Goal: Information Seeking & Learning: Find contact information

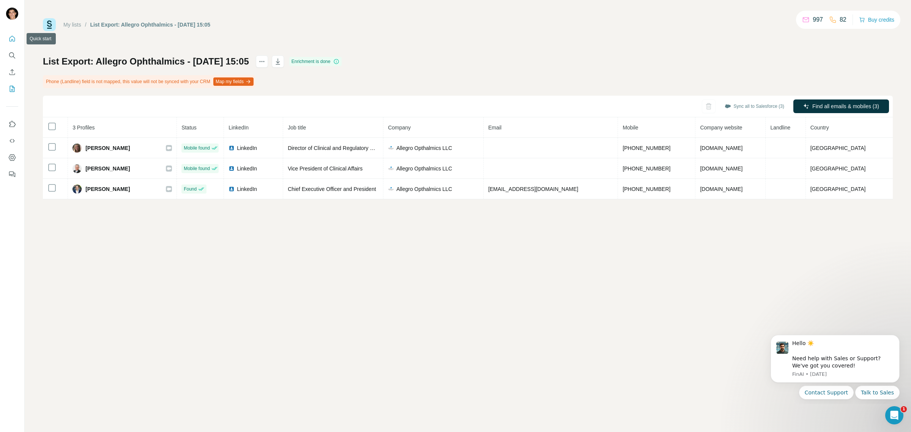
click at [14, 38] on icon "Quick start" at bounding box center [12, 39] width 8 height 8
click at [74, 24] on link "My lists" at bounding box center [72, 25] width 18 height 6
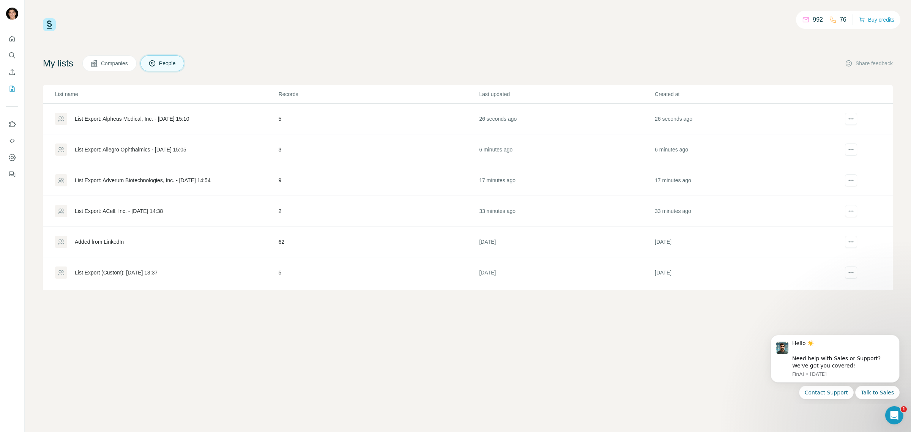
click at [148, 120] on div "List Export: Alpheus Medical, Inc. - 29/09/2025 15:10" at bounding box center [132, 119] width 115 height 8
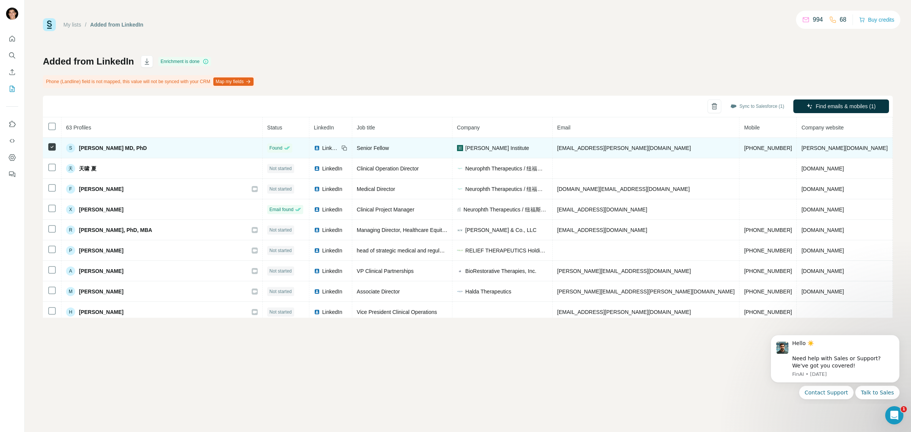
click at [476, 148] on span "Hudson Institute" at bounding box center [497, 148] width 64 height 8
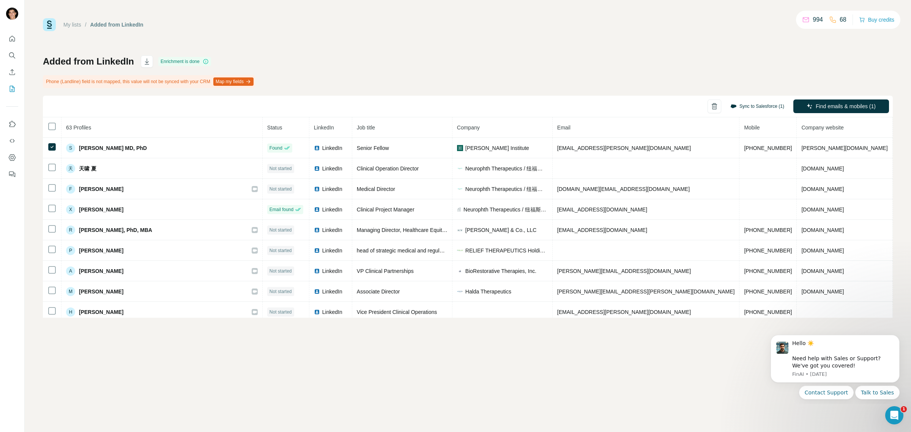
click at [754, 105] on button "Sync to Salesforce (1)" at bounding box center [757, 106] width 65 height 11
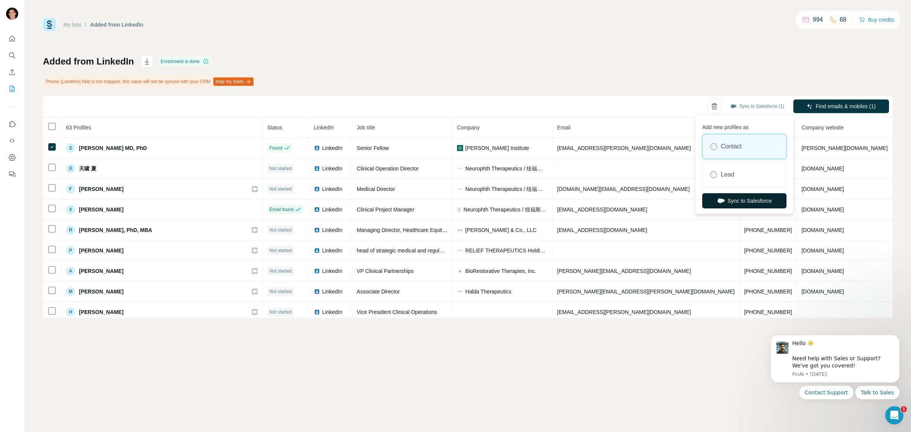
click at [727, 200] on button "Sync to Salesforce" at bounding box center [744, 200] width 84 height 15
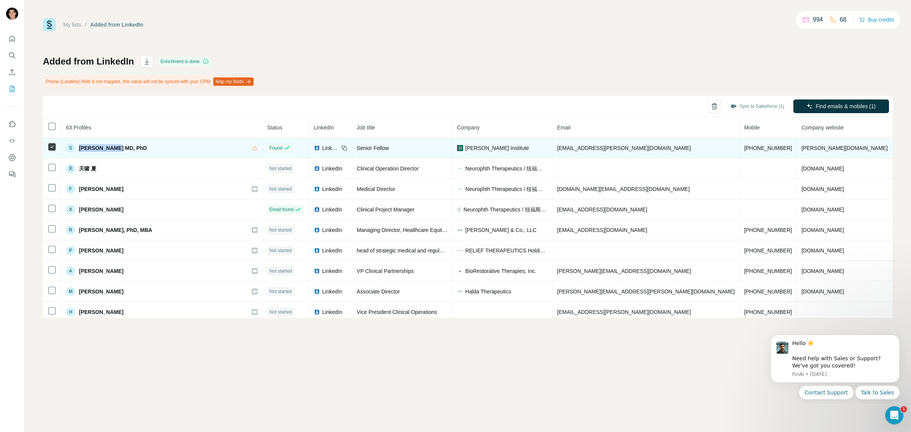
drag, startPoint x: 85, startPoint y: 146, endPoint x: 121, endPoint y: 143, distance: 36.1
click at [121, 144] on span "Steven Quay MD, PhD" at bounding box center [113, 148] width 68 height 8
copy span "Steven Quay"
drag, startPoint x: 537, startPoint y: 151, endPoint x: 598, endPoint y: 150, distance: 60.3
click at [598, 150] on td "squay@hudson.org" at bounding box center [645, 148] width 187 height 20
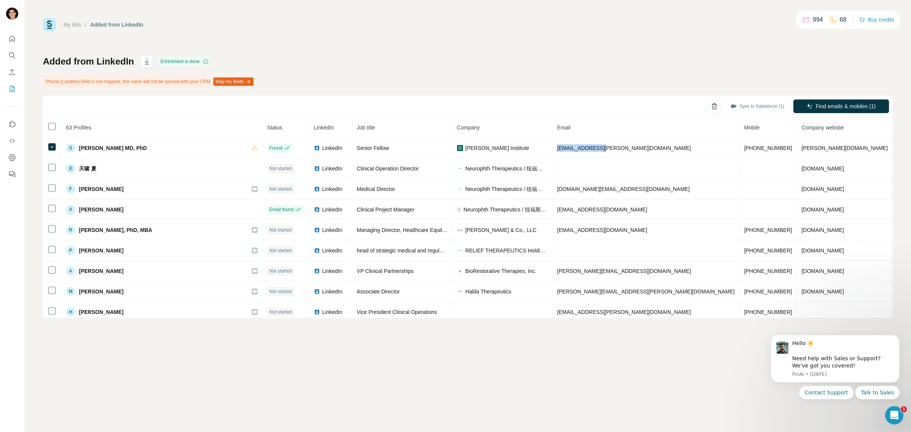
copy span "squay@hudson.org"
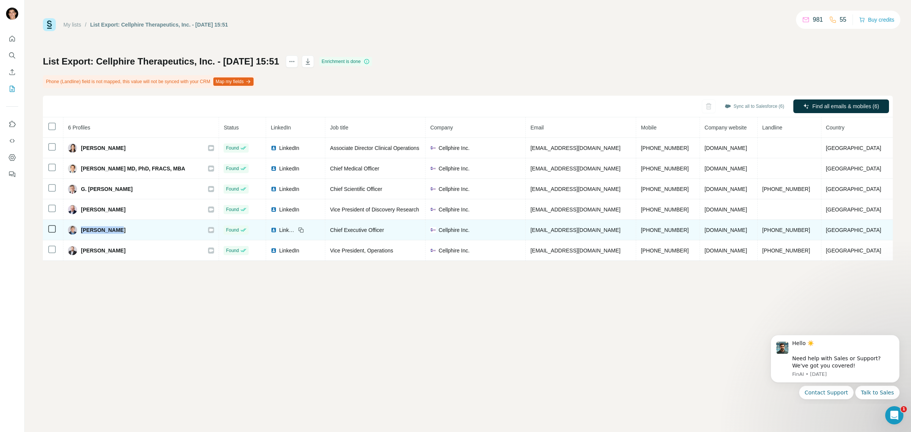
drag, startPoint x: 84, startPoint y: 231, endPoint x: 123, endPoint y: 232, distance: 38.7
click at [123, 232] on div "Mike Gaffney" at bounding box center [141, 229] width 146 height 9
drag, startPoint x: 344, startPoint y: 230, endPoint x: 401, endPoint y: 232, distance: 57.3
click at [401, 232] on div "Chief Executive Officer" at bounding box center [375, 230] width 91 height 8
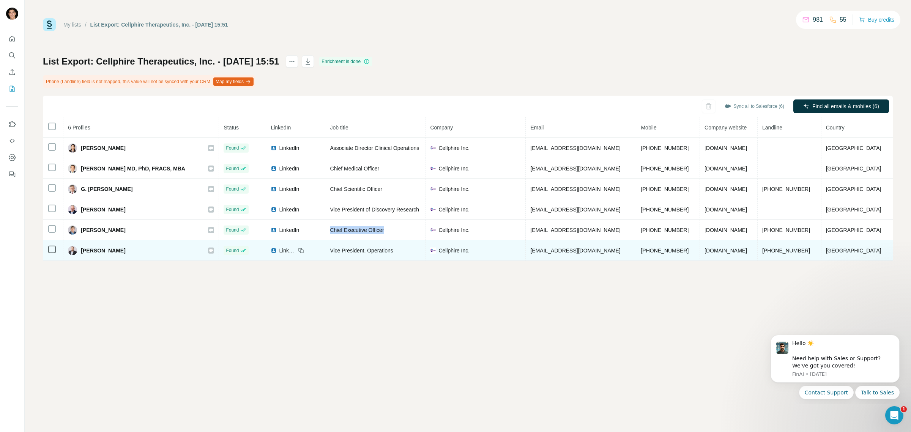
copy span "Chief Executive Officer"
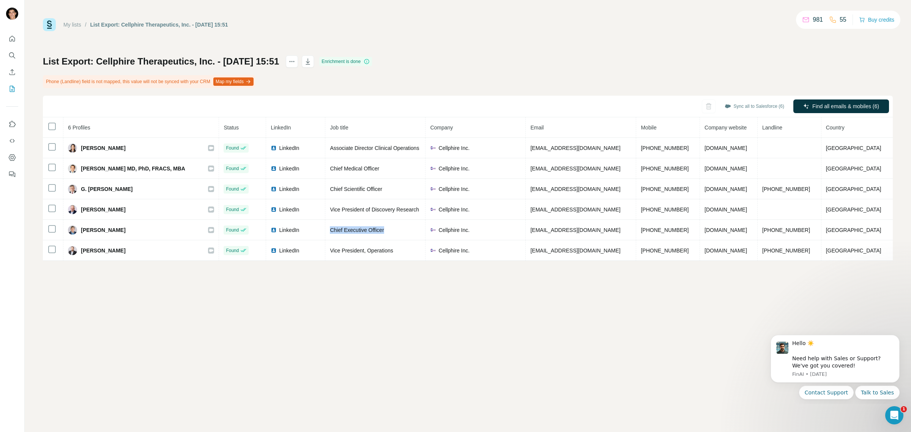
click at [475, 316] on div "My lists / List Export: Cellphire Therapeutics, Inc. - 29/09/2025 15:51 981 55 …" at bounding box center [468, 216] width 886 height 432
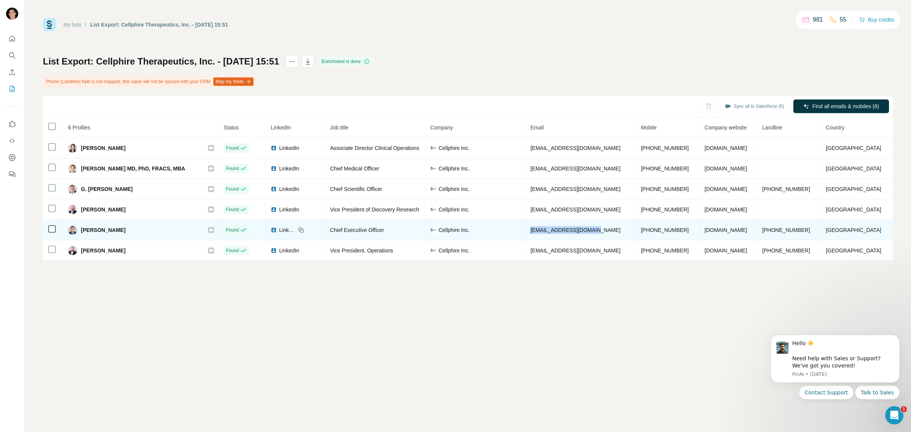
drag, startPoint x: 546, startPoint y: 231, endPoint x: 624, endPoint y: 232, distance: 78.6
click at [624, 232] on td "mgaffney@cellphire.com" at bounding box center [581, 230] width 110 height 20
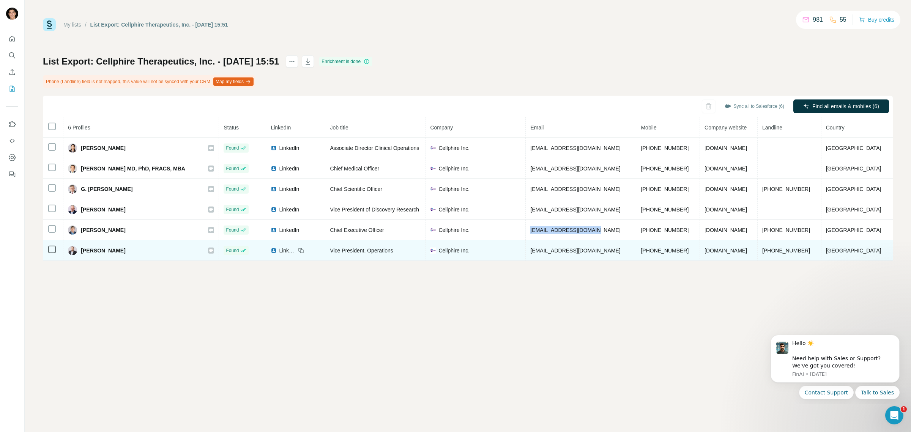
copy span "mgaffney@cellphire.com"
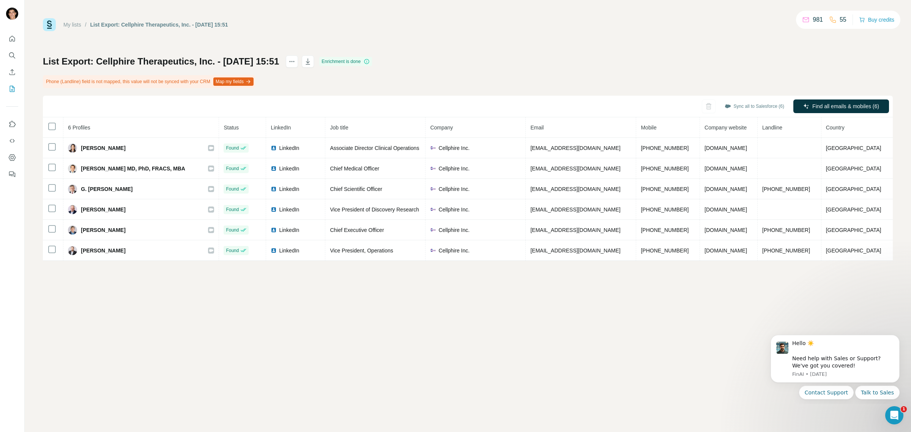
drag, startPoint x: 604, startPoint y: 365, endPoint x: 606, endPoint y: 346, distance: 19.1
click at [606, 362] on div "My lists / List Export: Cellphire Therapeutics, Inc. - 29/09/2025 15:51 981 55 …" at bounding box center [468, 216] width 886 height 432
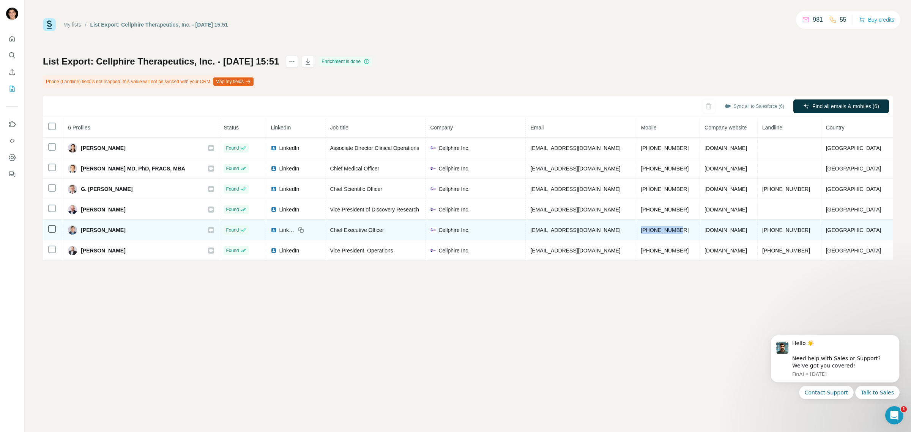
drag, startPoint x: 645, startPoint y: 230, endPoint x: 692, endPoint y: 233, distance: 47.5
click at [692, 233] on td "+12022559698" at bounding box center [668, 230] width 64 height 20
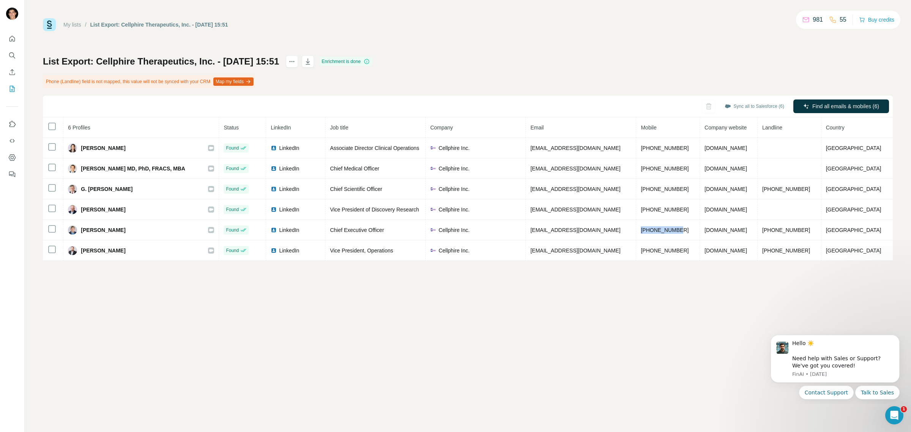
copy span "+12022559698"
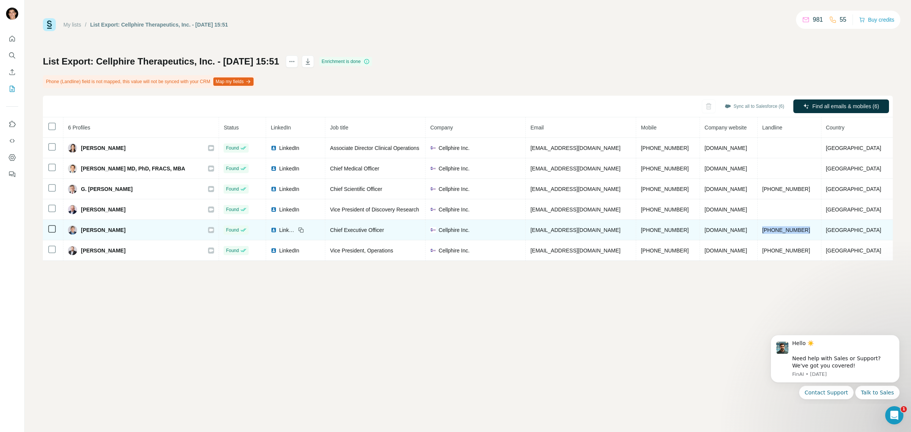
drag, startPoint x: 779, startPoint y: 230, endPoint x: 823, endPoint y: 230, distance: 44.0
click at [821, 230] on td "(770) 453-8000" at bounding box center [789, 230] width 64 height 20
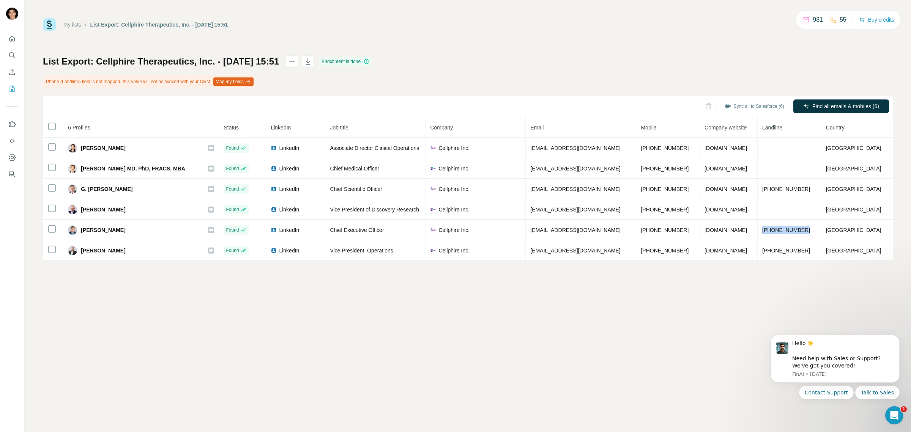
copy span "(770) 453-8000"
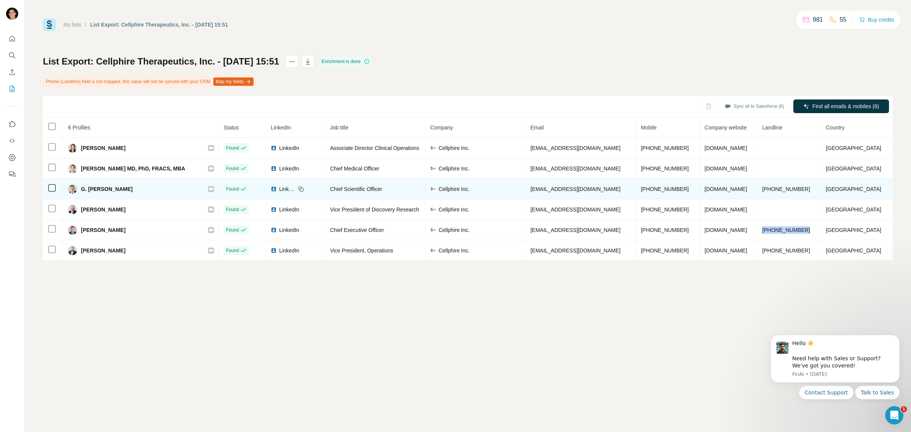
drag, startPoint x: 85, startPoint y: 192, endPoint x: 143, endPoint y: 192, distance: 57.7
click at [143, 192] on div "G. Michael Fitzpatrick" at bounding box center [141, 188] width 146 height 9
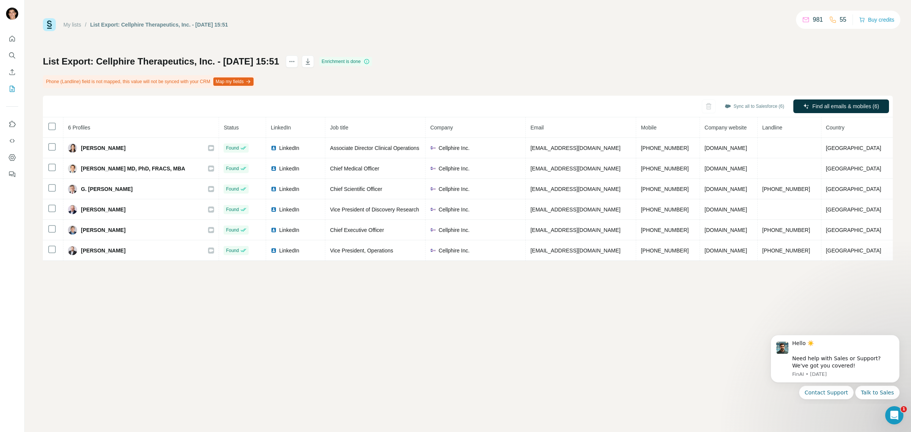
click at [221, 337] on div "My lists / List Export: Cellphire Therapeutics, Inc. - 29/09/2025 15:51 981 55 …" at bounding box center [468, 216] width 886 height 432
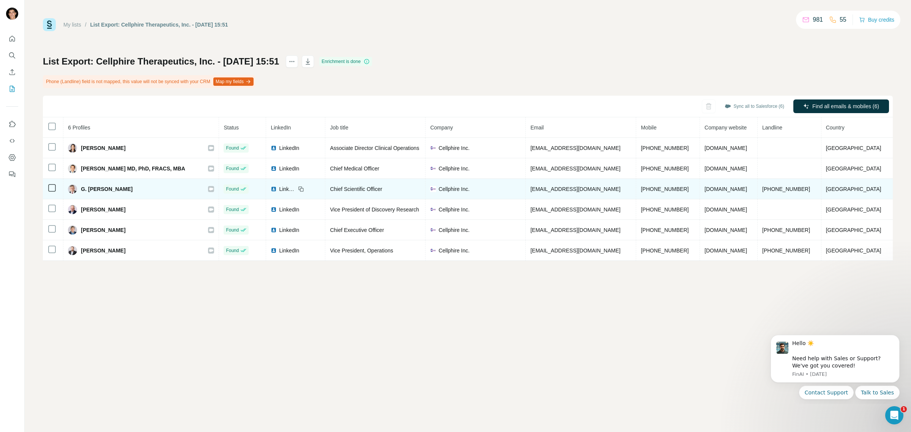
drag, startPoint x: 91, startPoint y: 189, endPoint x: 144, endPoint y: 191, distance: 53.2
click at [144, 191] on div "G. Michael Fitzpatrick" at bounding box center [141, 188] width 146 height 9
copy span "Michael Fitzpatrick"
drag, startPoint x: 545, startPoint y: 190, endPoint x: 617, endPoint y: 190, distance: 72.5
click at [617, 190] on td "mfitzpatrick@cellphire.com" at bounding box center [581, 189] width 110 height 20
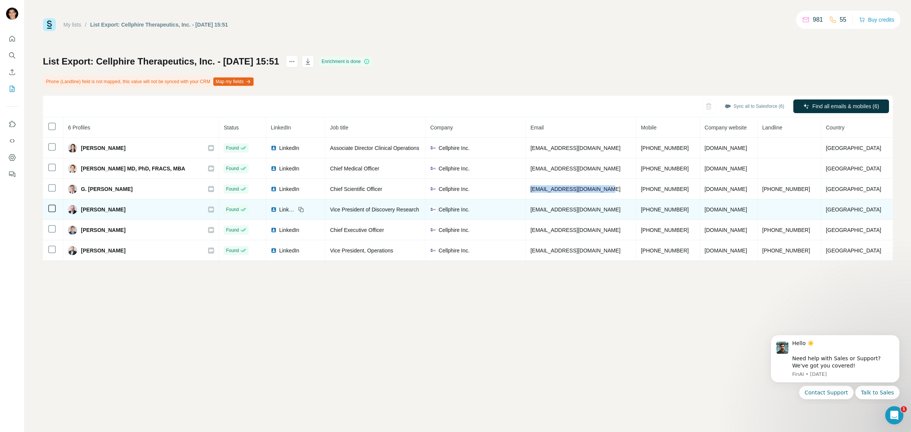
copy span "mfitzpatrick@cellphire.com"
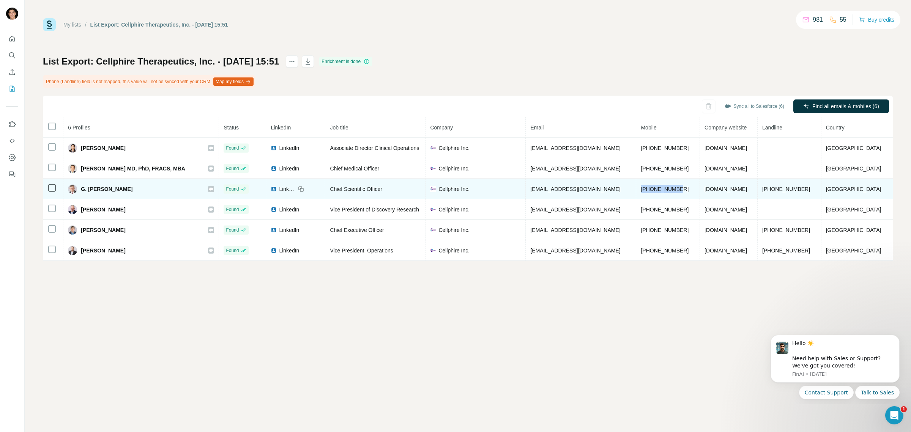
drag, startPoint x: 644, startPoint y: 189, endPoint x: 692, endPoint y: 190, distance: 47.4
click at [692, 190] on td "+13015256885" at bounding box center [668, 189] width 64 height 20
copy span "+13015256885"
drag, startPoint x: 776, startPoint y: 190, endPoint x: 818, endPoint y: 188, distance: 42.1
click at [818, 188] on td "(240) 268-2470" at bounding box center [789, 189] width 64 height 20
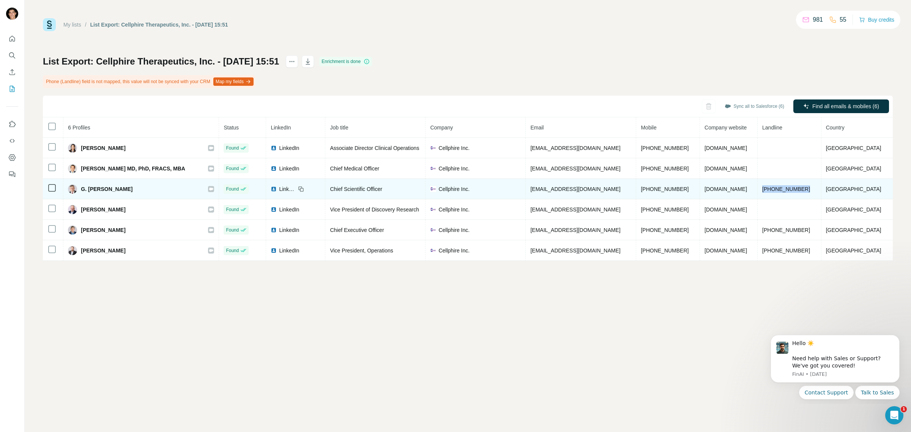
copy span "(240) 268-2470"
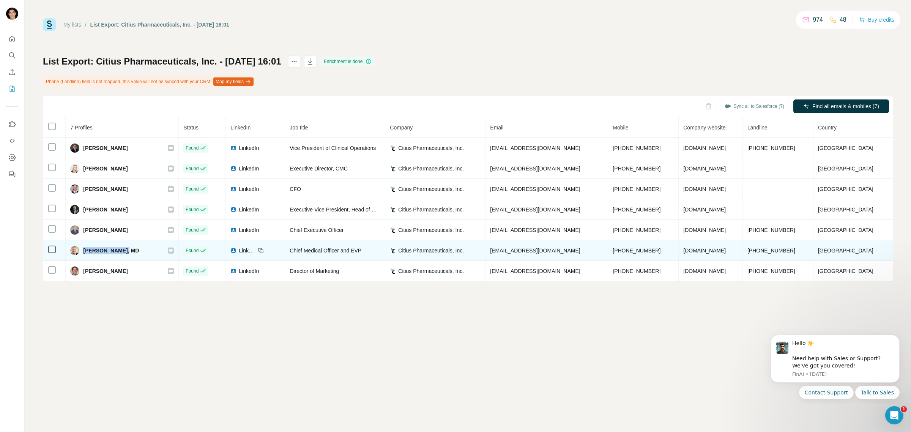
drag, startPoint x: 86, startPoint y: 250, endPoint x: 129, endPoint y: 249, distance: 43.3
click at [129, 249] on span "[PERSON_NAME], MD" at bounding box center [111, 251] width 56 height 8
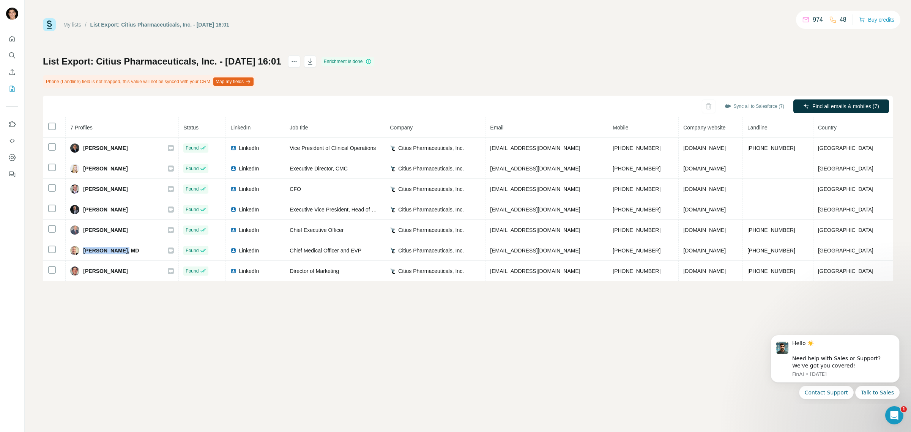
copy span "[PERSON_NAME]"
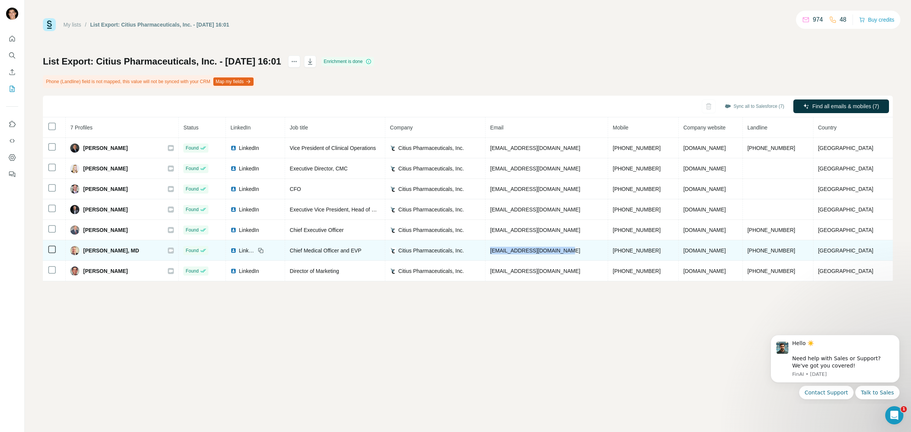
drag, startPoint x: 504, startPoint y: 253, endPoint x: 585, endPoint y: 253, distance: 82.0
click at [585, 253] on td "[EMAIL_ADDRESS][DOMAIN_NAME]" at bounding box center [546, 250] width 123 height 20
copy span "[EMAIL_ADDRESS][DOMAIN_NAME]"
drag, startPoint x: 625, startPoint y: 252, endPoint x: 662, endPoint y: 251, distance: 36.8
click at [662, 251] on td "[PHONE_NUMBER]" at bounding box center [643, 250] width 71 height 20
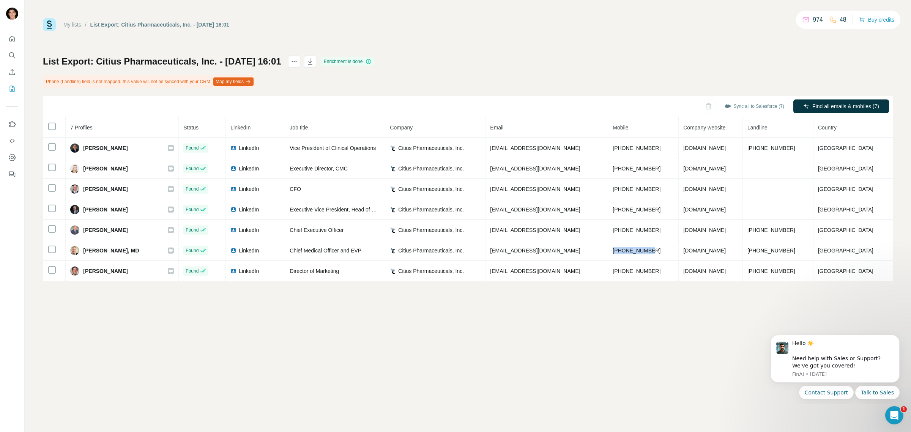
copy span "[PHONE_NUMBER]"
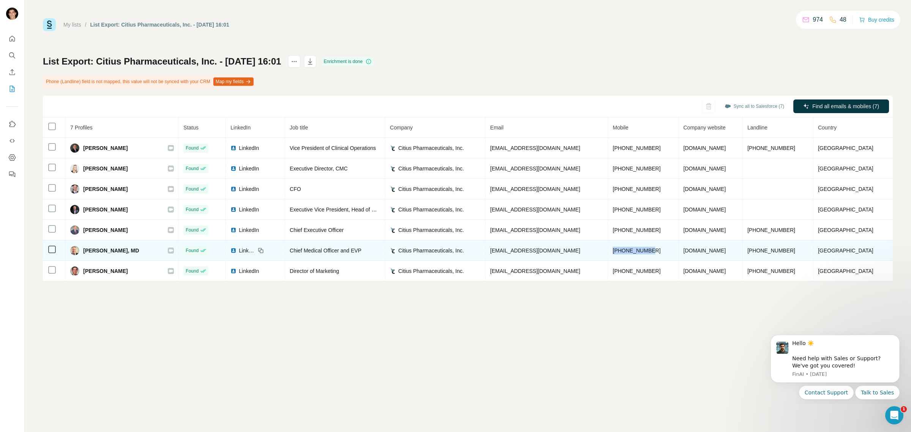
drag, startPoint x: 765, startPoint y: 253, endPoint x: 826, endPoint y: 253, distance: 61.1
click at [813, 253] on td "[PHONE_NUMBER]" at bounding box center [778, 250] width 71 height 20
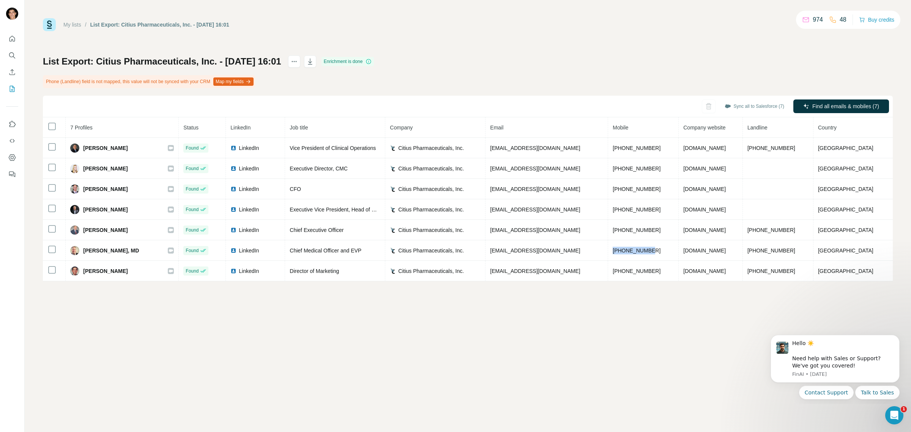
copy span "[PHONE_NUMBER]"
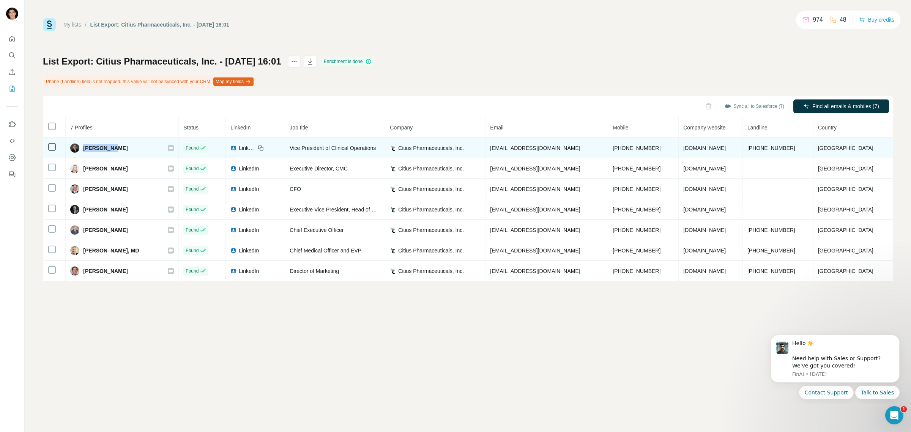
drag, startPoint x: 86, startPoint y: 147, endPoint x: 114, endPoint y: 148, distance: 27.7
click at [114, 148] on div "[PERSON_NAME]" at bounding box center [122, 147] width 104 height 9
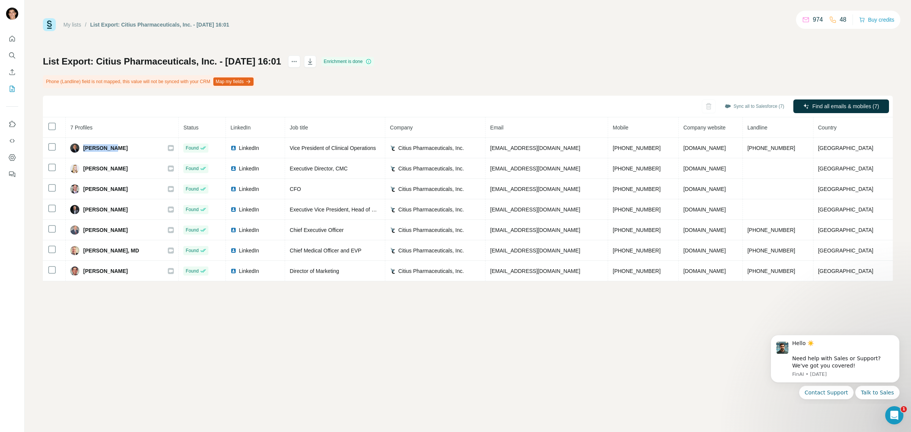
copy span "[PERSON_NAME]"
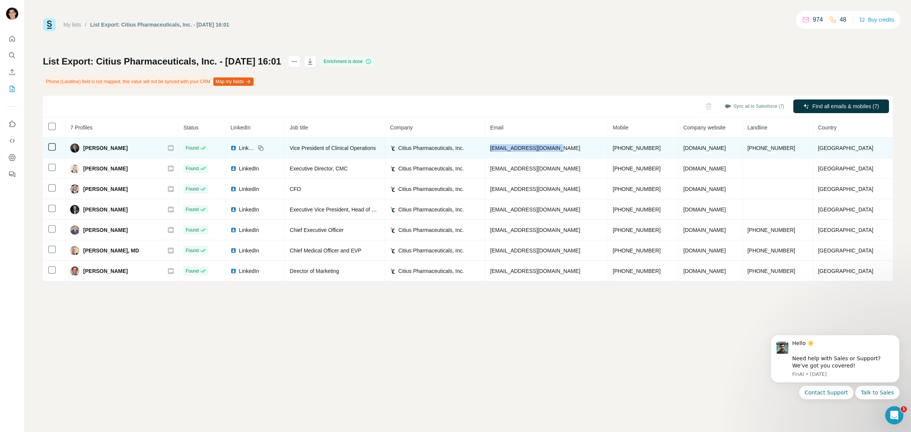
drag, startPoint x: 504, startPoint y: 149, endPoint x: 577, endPoint y: 150, distance: 73.6
click at [577, 150] on td "[EMAIL_ADDRESS][DOMAIN_NAME]" at bounding box center [546, 148] width 123 height 20
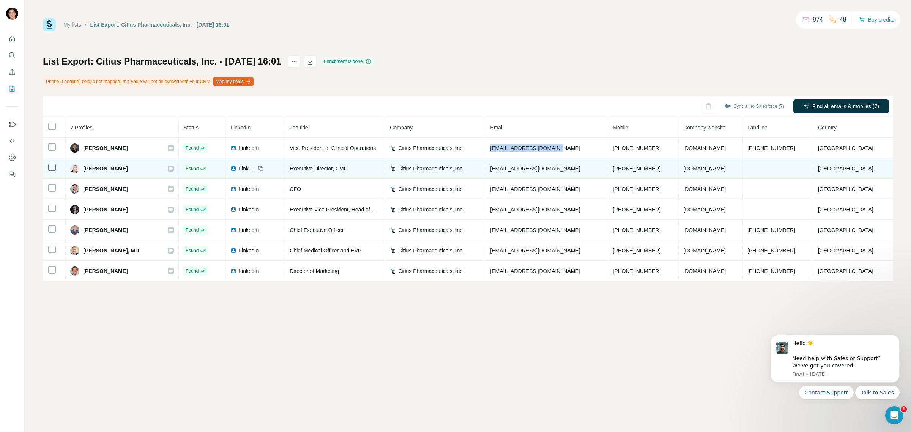
copy span "[EMAIL_ADDRESS][DOMAIN_NAME]"
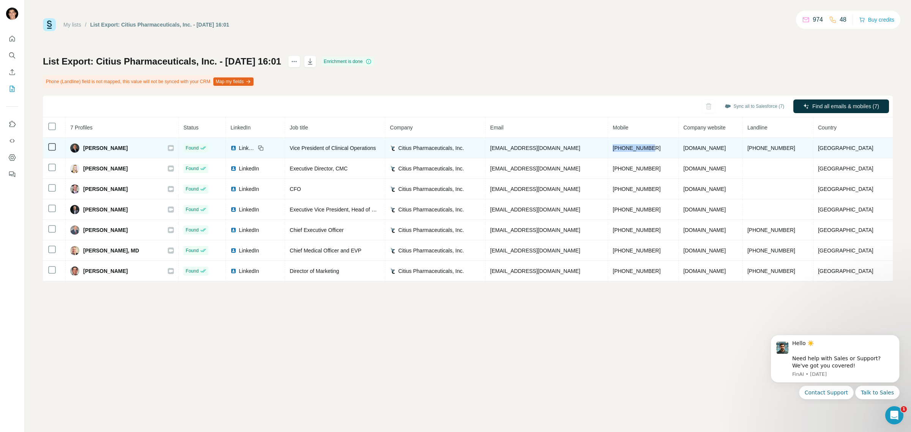
drag, startPoint x: 625, startPoint y: 150, endPoint x: 672, endPoint y: 151, distance: 47.4
click at [672, 151] on td "+13393640912" at bounding box center [643, 148] width 71 height 20
copy span "+13393640912"
drag, startPoint x: 765, startPoint y: 147, endPoint x: 814, endPoint y: 149, distance: 49.0
click at [813, 149] on td "+1 908-967-6676" at bounding box center [778, 148] width 71 height 20
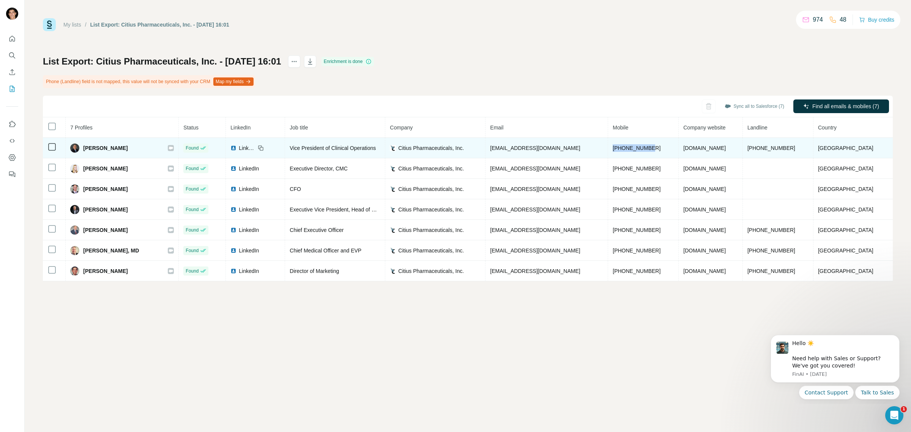
copy span "+1 908-967-6676"
drag, startPoint x: 306, startPoint y: 147, endPoint x: 316, endPoint y: 147, distance: 9.9
click at [316, 147] on span "Vice President of Clinical Operations" at bounding box center [333, 148] width 86 height 6
click at [307, 148] on span "Vice President of Clinical Operations" at bounding box center [333, 148] width 86 height 6
drag, startPoint x: 305, startPoint y: 148, endPoint x: 405, endPoint y: 149, distance: 100.2
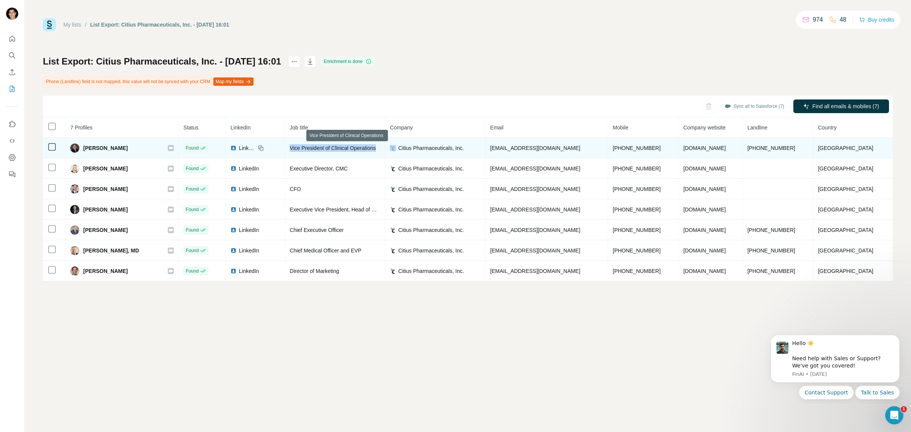
click at [405, 149] on tr "Alan Lader Found LinkedIn Vice President of Clinical Operations Citius Pharmace…" at bounding box center [468, 148] width 850 height 20
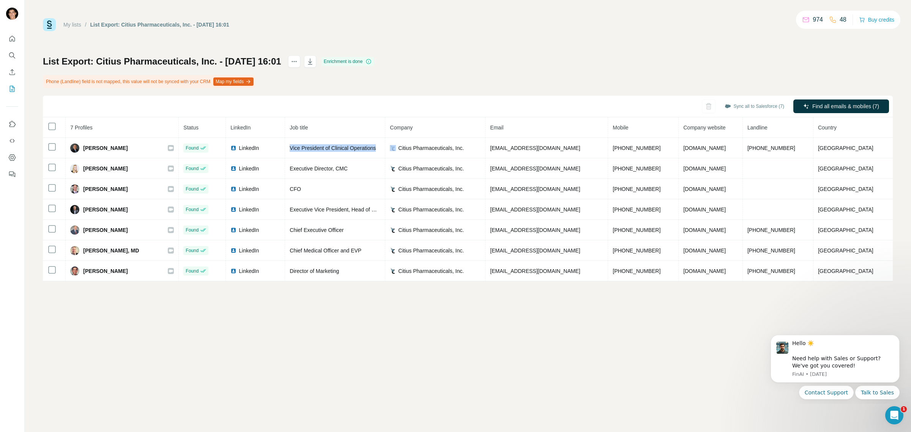
copy span "Vice President of Clinical Operations"
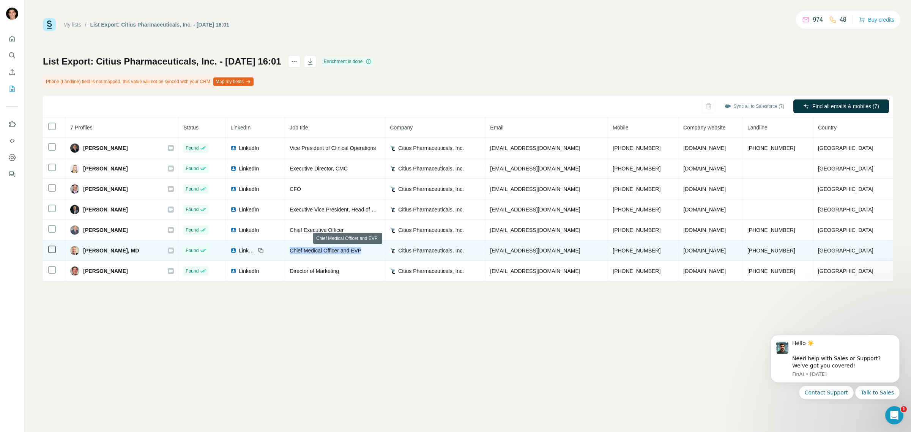
drag, startPoint x: 304, startPoint y: 252, endPoint x: 378, endPoint y: 250, distance: 74.0
click at [361, 250] on span "Chief Medical Officer and EVP" at bounding box center [326, 250] width 72 height 6
copy span "Chief Medical Officer and EVP"
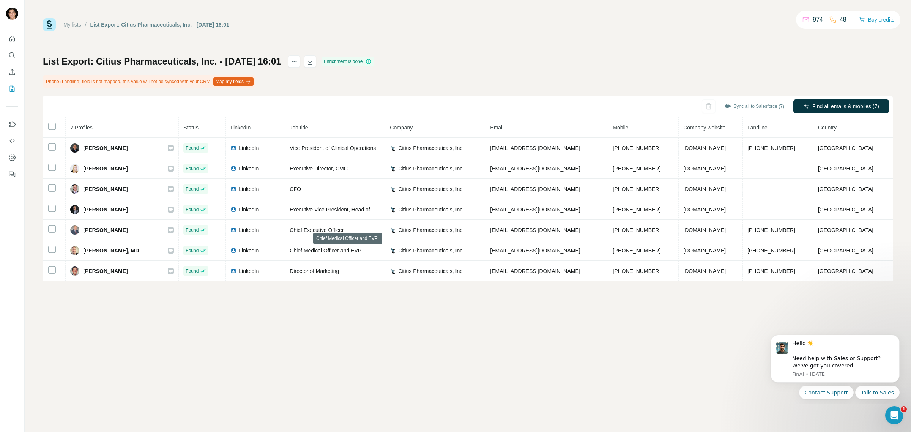
click at [329, 332] on div "My lists / List Export: Citius Pharmaceuticals, Inc. - 29/09/2025 16:01 974 48 …" at bounding box center [468, 216] width 886 height 432
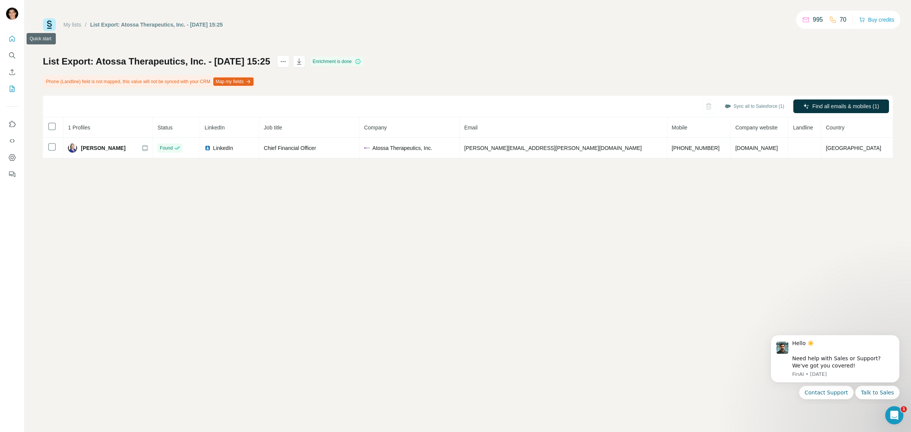
click at [8, 35] on icon "Quick start" at bounding box center [12, 39] width 8 height 8
drag, startPoint x: 79, startPoint y: 25, endPoint x: 82, endPoint y: 28, distance: 4.6
click at [79, 25] on link "My lists" at bounding box center [72, 25] width 18 height 6
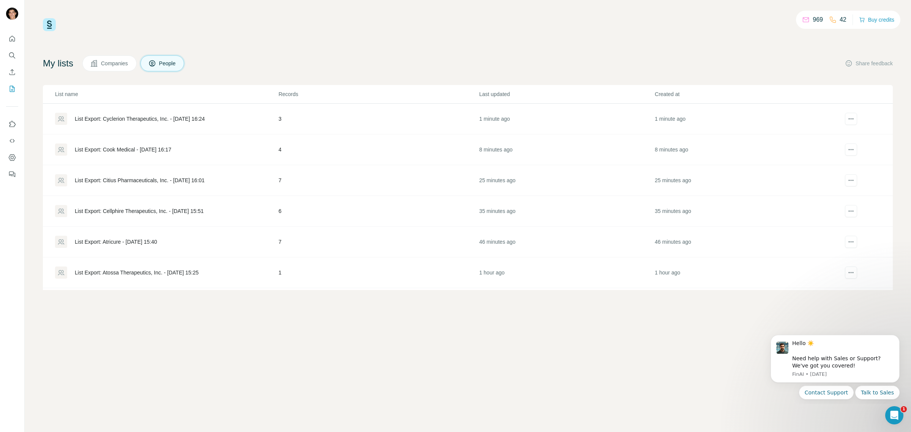
click at [211, 123] on div "List Export: Cyclerion Therapeutics, Inc. - [DATE] 16:24" at bounding box center [166, 119] width 223 height 12
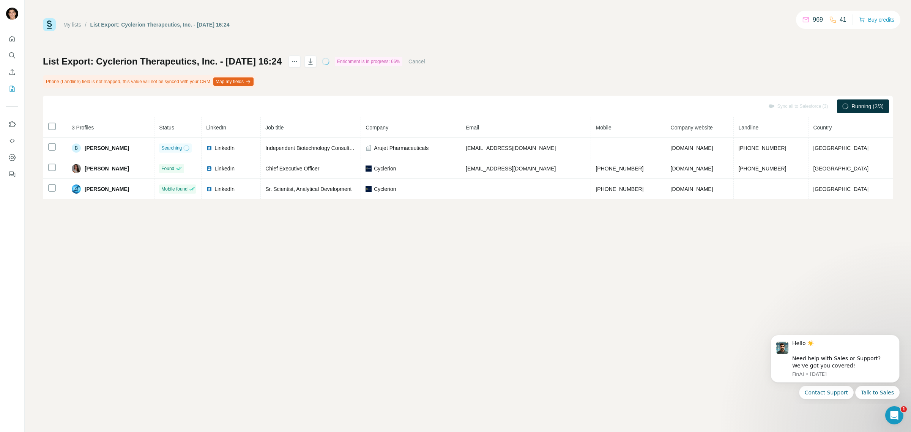
drag, startPoint x: 401, startPoint y: 264, endPoint x: 384, endPoint y: 247, distance: 23.3
click at [401, 264] on div "My lists / List Export: Cyclerion Therapeutics, Inc. - 29/09/2025 16:24 969 41 …" at bounding box center [468, 216] width 886 height 432
click at [425, 63] on button "Cancel" at bounding box center [416, 62] width 17 height 8
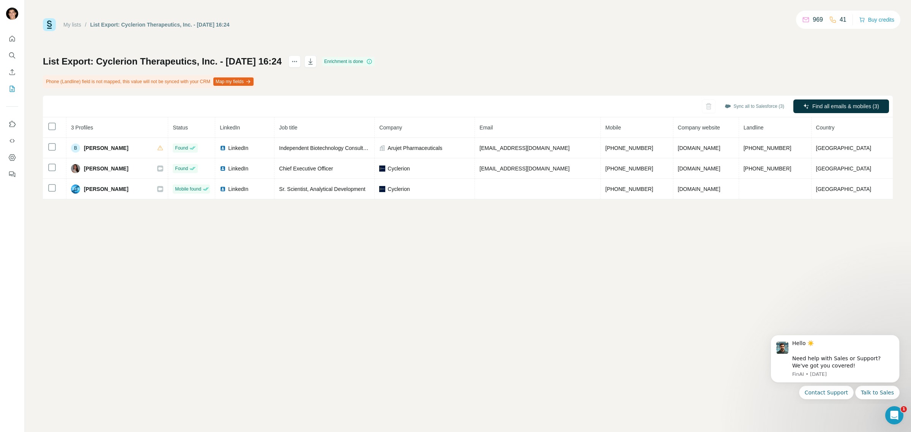
drag, startPoint x: 750, startPoint y: 108, endPoint x: 737, endPoint y: 120, distance: 17.7
click at [750, 108] on button "Sync all to Salesforce (3)" at bounding box center [754, 106] width 70 height 11
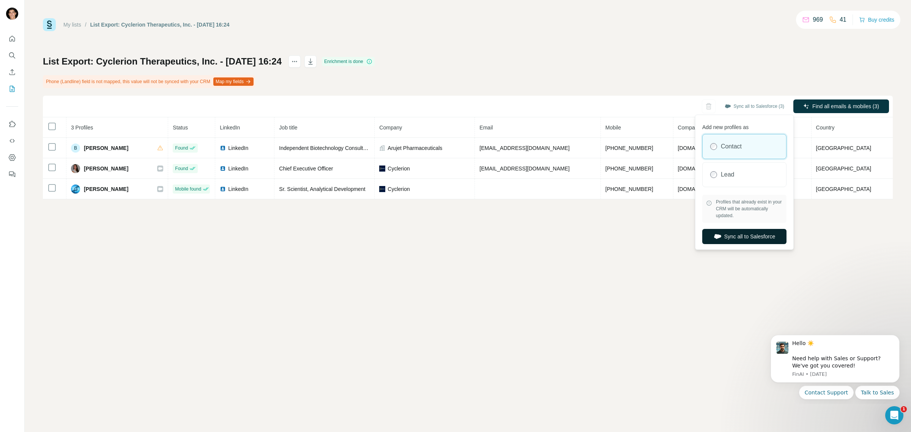
click at [732, 240] on button "Sync all to Salesforce" at bounding box center [744, 236] width 84 height 15
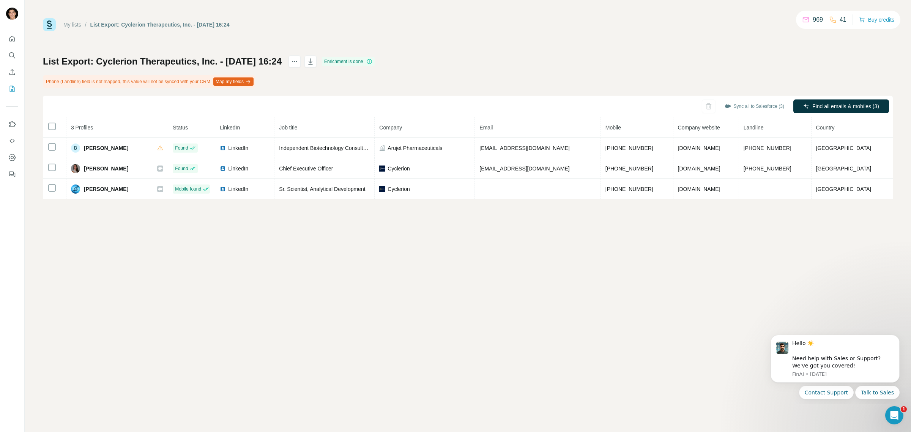
click at [169, 247] on div "My lists / List Export: Cyclerion Therapeutics, Inc. - [DATE] 16:24 969 41 Buy …" at bounding box center [468, 216] width 886 height 432
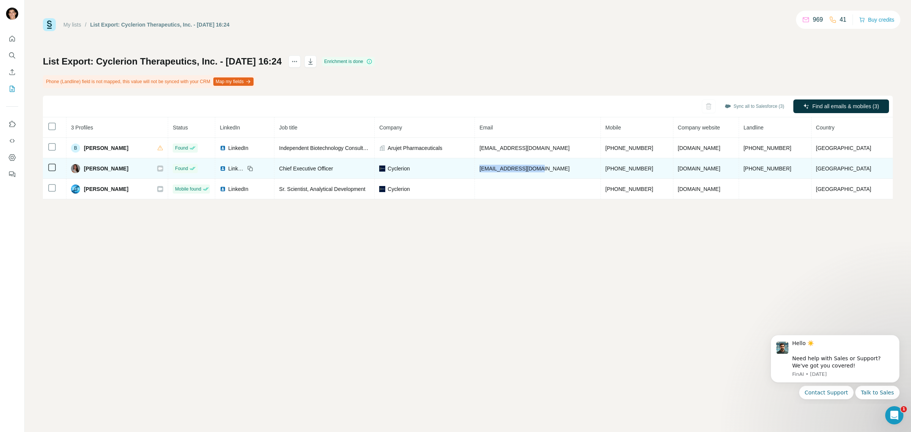
drag, startPoint x: 485, startPoint y: 169, endPoint x: 543, endPoint y: 168, distance: 58.1
click at [543, 168] on td "rgraul@cyclerion.com" at bounding box center [538, 168] width 126 height 20
copy span "rgraul@cyclerion.com"
drag, startPoint x: 88, startPoint y: 169, endPoint x: 127, endPoint y: 169, distance: 39.5
click at [127, 169] on div "Regina Graul" at bounding box center [117, 168] width 92 height 9
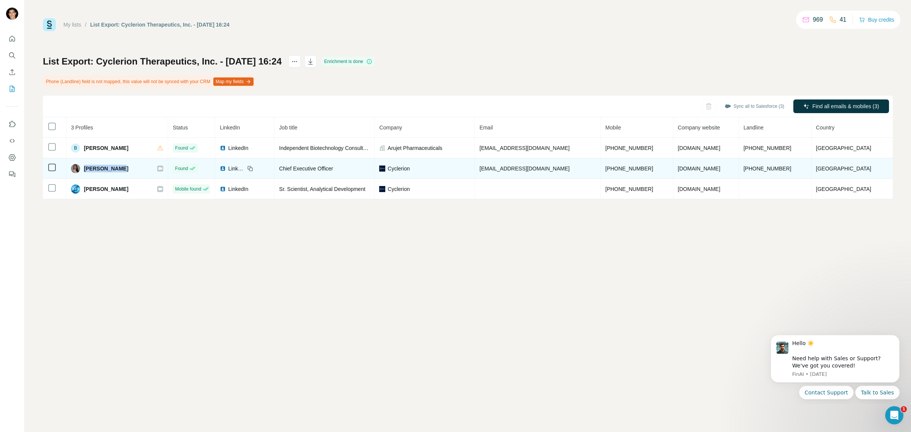
copy span "Regina Graul"
drag, startPoint x: 484, startPoint y: 170, endPoint x: 562, endPoint y: 173, distance: 78.2
click at [562, 173] on td "rgraul@cyclerion.com" at bounding box center [538, 168] width 126 height 20
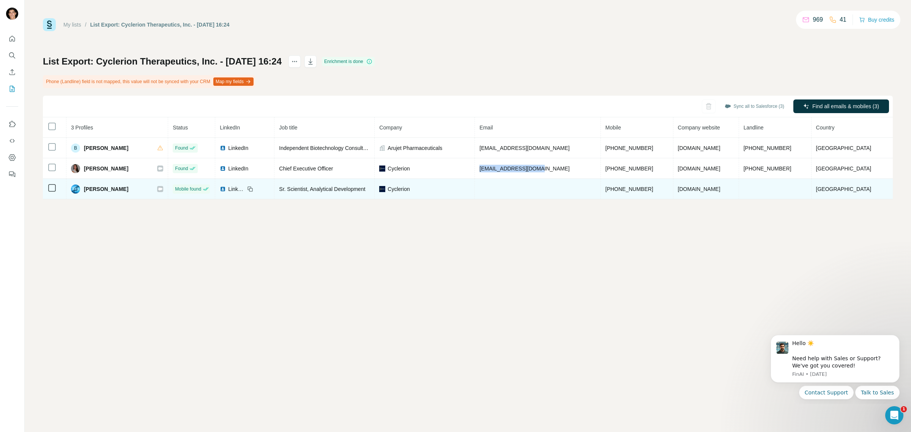
copy span "rgraul@cyclerion.com"
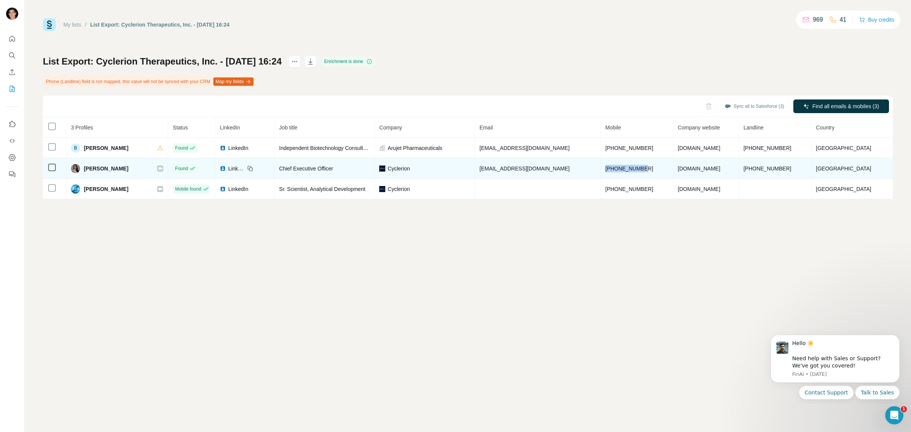
drag, startPoint x: 601, startPoint y: 170, endPoint x: 638, endPoint y: 170, distance: 37.2
click at [638, 170] on span "+16175998750" at bounding box center [629, 168] width 48 height 6
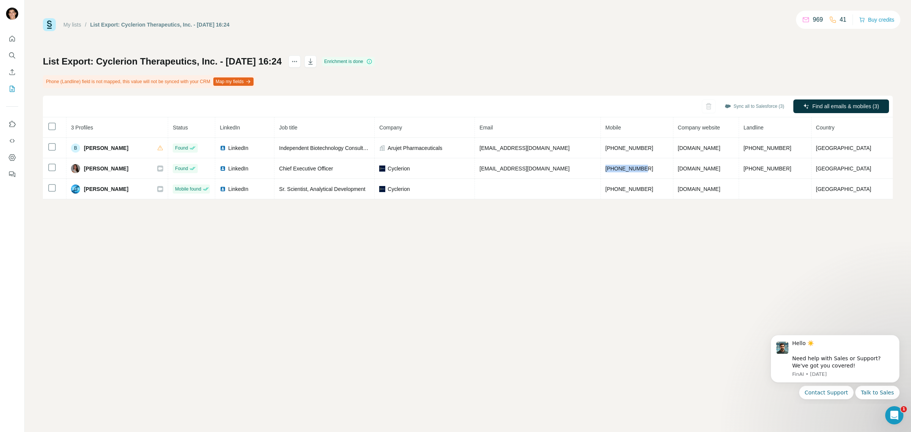
copy span "+16175998750"
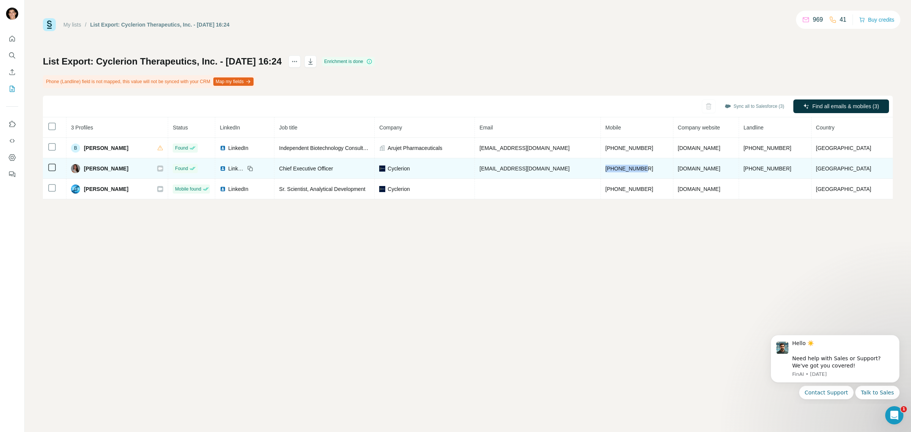
drag, startPoint x: 754, startPoint y: 168, endPoint x: 798, endPoint y: 168, distance: 44.0
click at [798, 168] on td "+1 617-621-7722" at bounding box center [775, 168] width 72 height 20
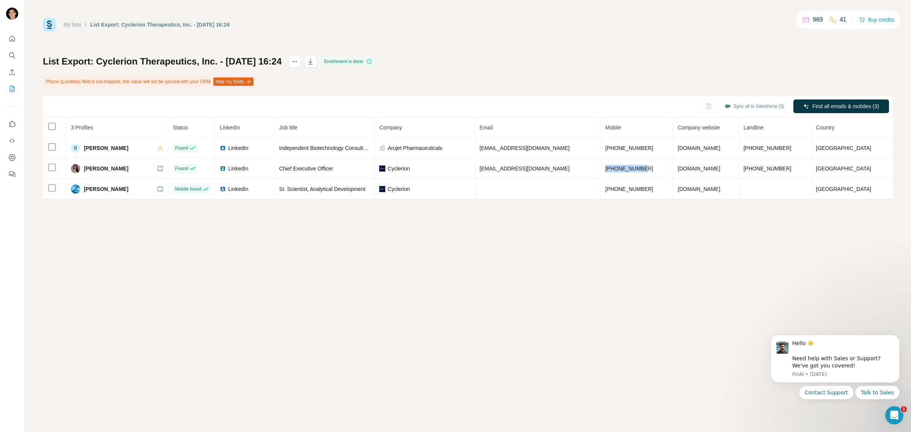
copy span "+1 617-621-7722"
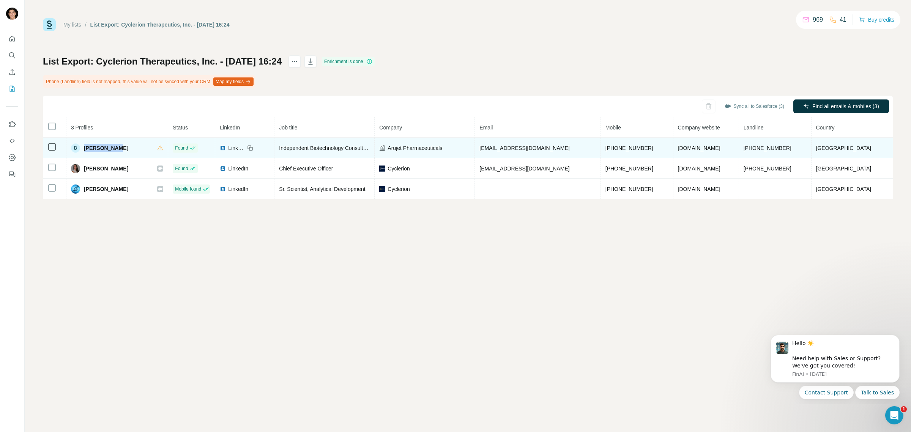
drag, startPoint x: 88, startPoint y: 149, endPoint x: 116, endPoint y: 150, distance: 28.5
click at [116, 150] on span "Bina Tejura" at bounding box center [106, 148] width 44 height 8
copy span "Bina Tejura"
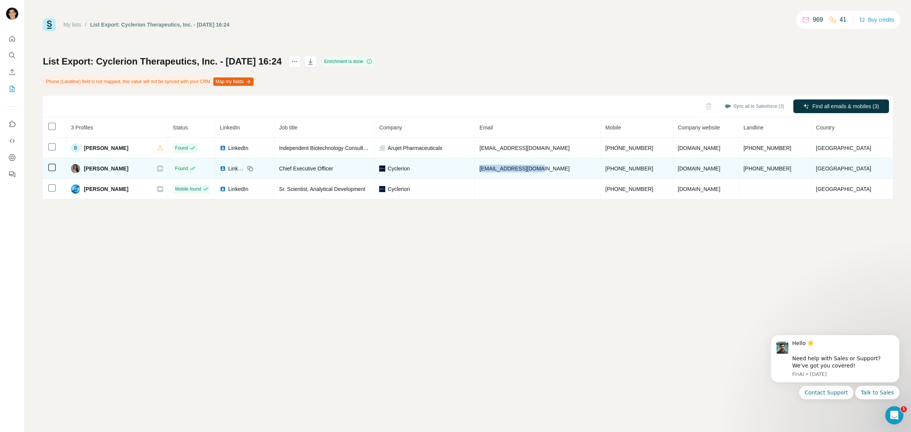
drag, startPoint x: 486, startPoint y: 170, endPoint x: 544, endPoint y: 169, distance: 58.1
click at [544, 169] on td "rgraul@cyclerion.com" at bounding box center [538, 168] width 126 height 20
copy span "rgraul@cyclerion.com"
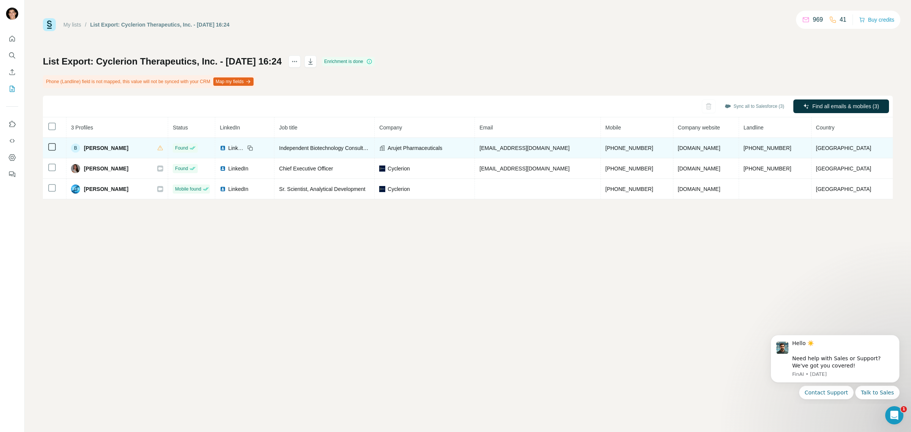
click at [486, 149] on span "btejura@arujetpharma.com" at bounding box center [524, 148] width 90 height 6
drag, startPoint x: 485, startPoint y: 150, endPoint x: 551, endPoint y: 151, distance: 66.4
click at [551, 151] on td "btejura@arujetpharma.com" at bounding box center [538, 148] width 126 height 20
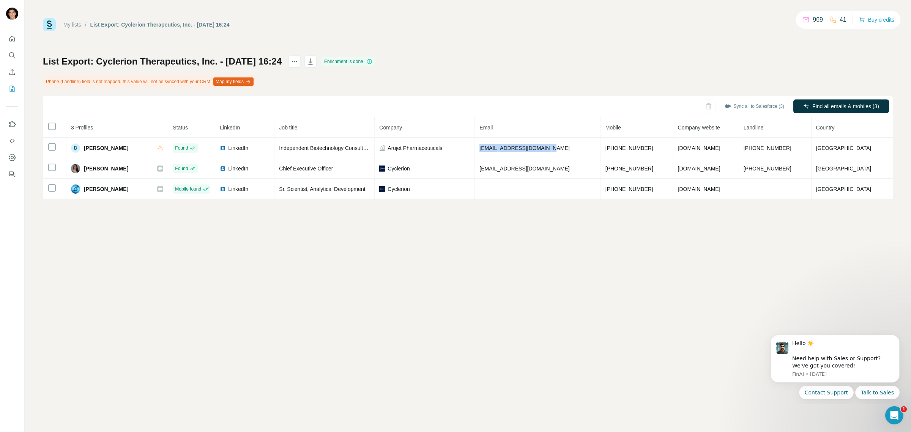
copy span "btejura@arujetpharma.com"
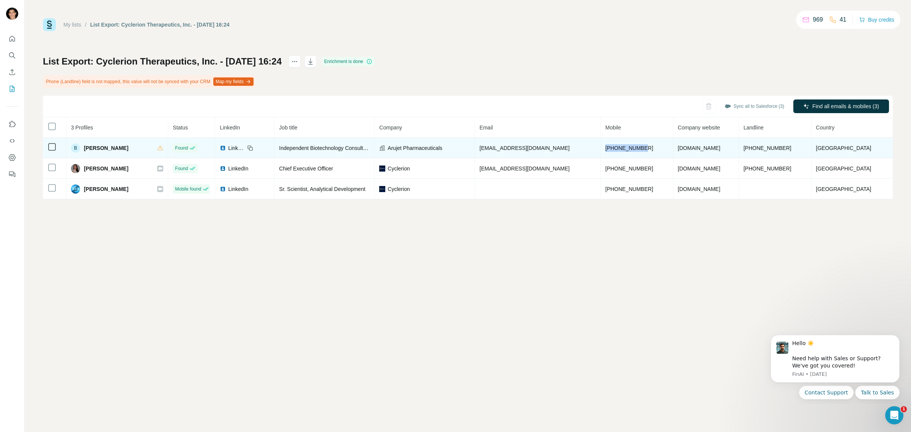
drag, startPoint x: 601, startPoint y: 148, endPoint x: 641, endPoint y: 151, distance: 39.9
click at [641, 151] on td "+17816057417" at bounding box center [637, 148] width 72 height 20
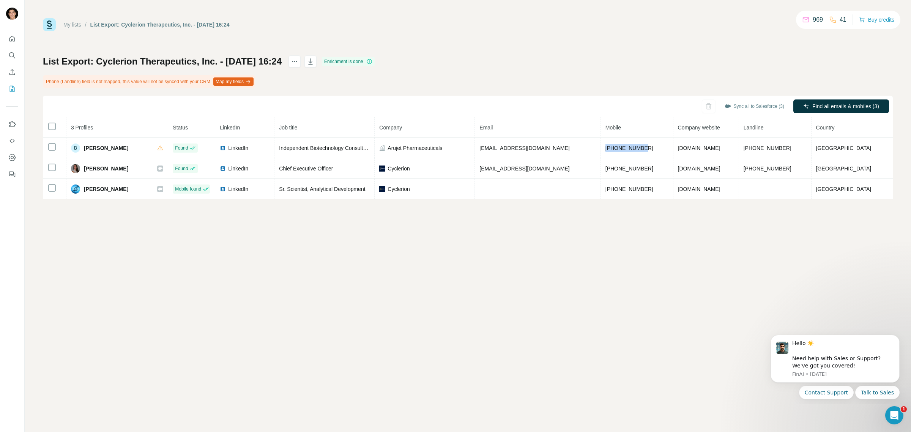
copy span "+17816057417"
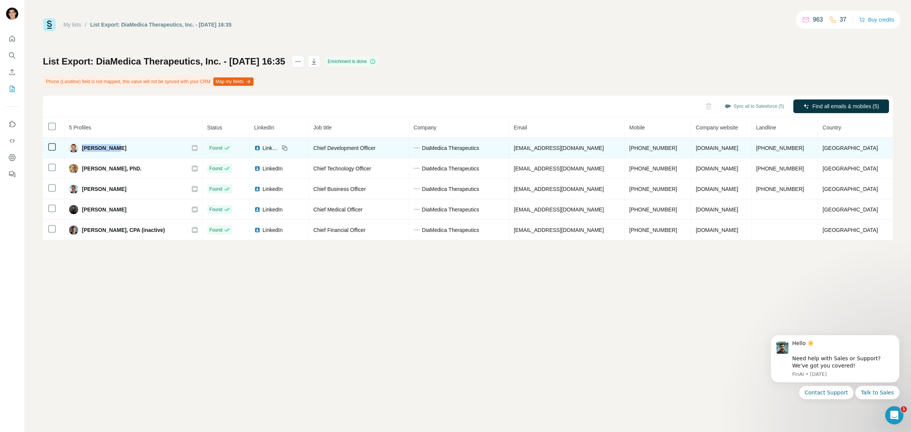
drag, startPoint x: 86, startPoint y: 146, endPoint x: 116, endPoint y: 146, distance: 29.6
click at [116, 146] on span "[PERSON_NAME]" at bounding box center [104, 148] width 44 height 8
click at [107, 146] on span "[PERSON_NAME]" at bounding box center [104, 148] width 44 height 8
click at [92, 147] on span "[PERSON_NAME]" at bounding box center [104, 148] width 44 height 8
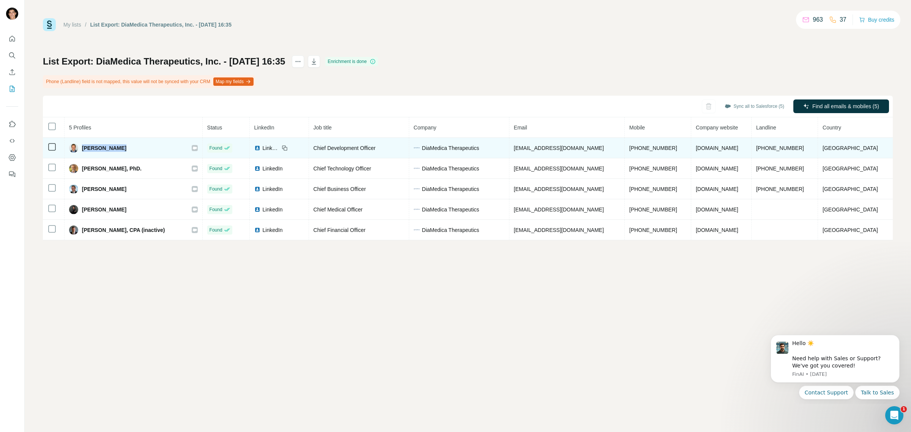
click at [92, 147] on span "[PERSON_NAME]" at bounding box center [104, 148] width 44 height 8
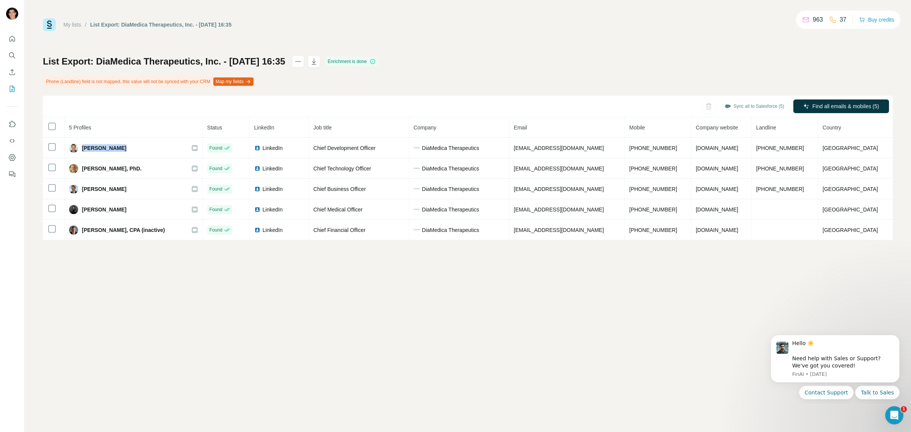
copy div "[PERSON_NAME]"
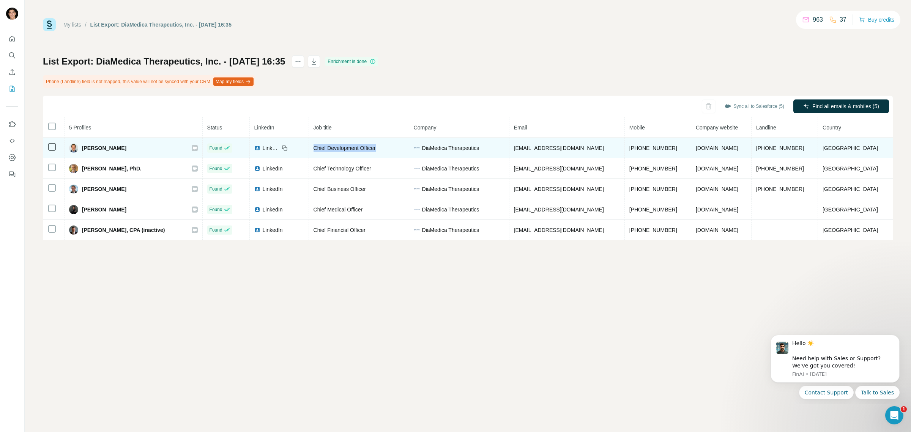
drag, startPoint x: 320, startPoint y: 150, endPoint x: 388, endPoint y: 148, distance: 68.3
click at [388, 148] on div "Chief Development Officer" at bounding box center [358, 148] width 91 height 8
copy span "Chief Development Officer"
drag, startPoint x: 520, startPoint y: 148, endPoint x: 585, endPoint y: 151, distance: 65.3
click at [585, 151] on td "[EMAIL_ADDRESS][DOMAIN_NAME]" at bounding box center [566, 148] width 115 height 20
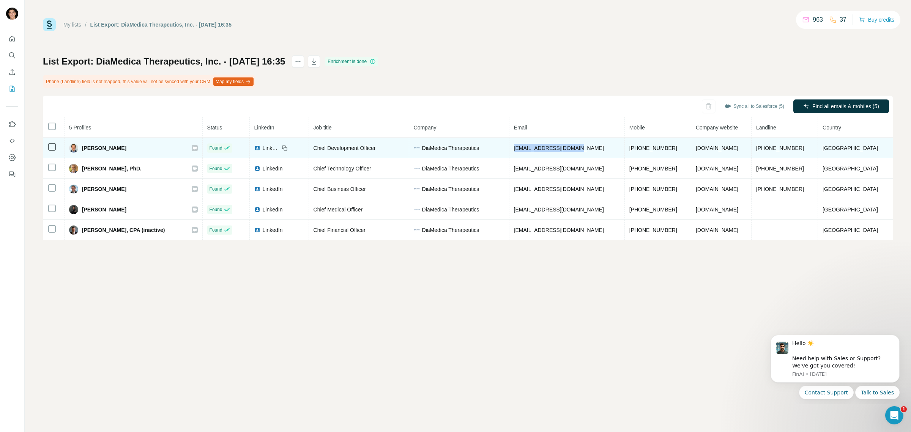
copy span "[EMAIL_ADDRESS][DOMAIN_NAME]"
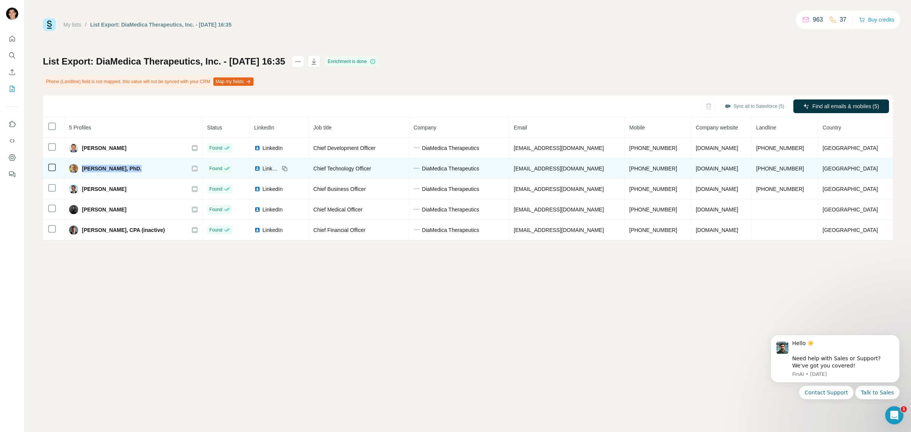
drag, startPoint x: 87, startPoint y: 168, endPoint x: 150, endPoint y: 168, distance: 63.4
click at [150, 168] on div "[PERSON_NAME], PhD." at bounding box center [133, 168] width 129 height 9
copy span "[PERSON_NAME], PhD."
drag, startPoint x: 522, startPoint y: 171, endPoint x: 582, endPoint y: 170, distance: 60.0
click at [582, 170] on td "[EMAIL_ADDRESS][DOMAIN_NAME]" at bounding box center [566, 168] width 115 height 20
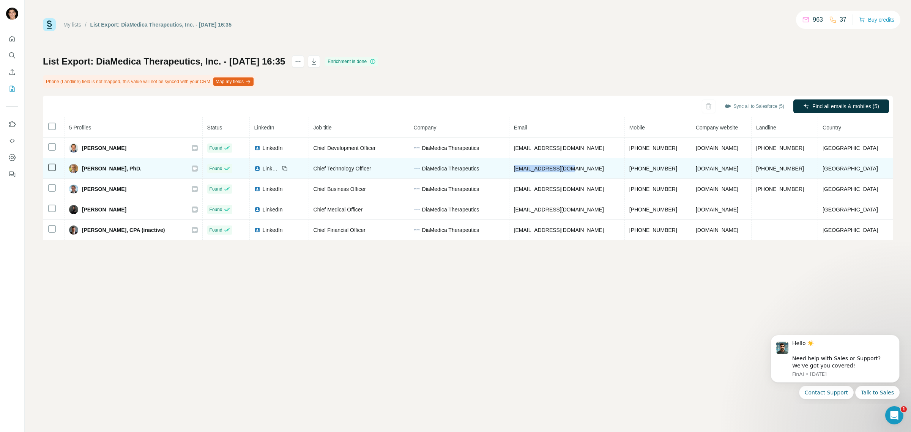
copy span "[EMAIL_ADDRESS][DOMAIN_NAME]"
drag, startPoint x: 629, startPoint y: 170, endPoint x: 674, endPoint y: 170, distance: 45.5
click at [676, 170] on td "[PHONE_NUMBER]" at bounding box center [658, 168] width 66 height 20
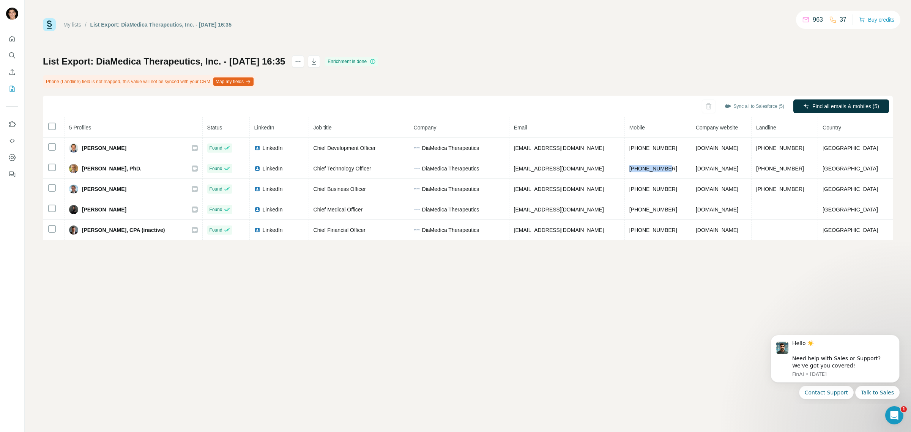
copy span "[PHONE_NUMBER]"
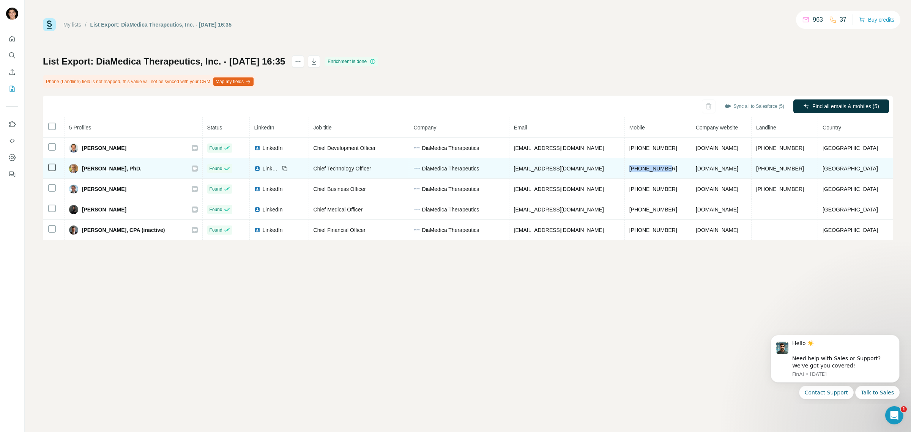
drag, startPoint x: 767, startPoint y: 171, endPoint x: 821, endPoint y: 168, distance: 54.0
click at [818, 168] on td "[PHONE_NUMBER]" at bounding box center [784, 168] width 66 height 20
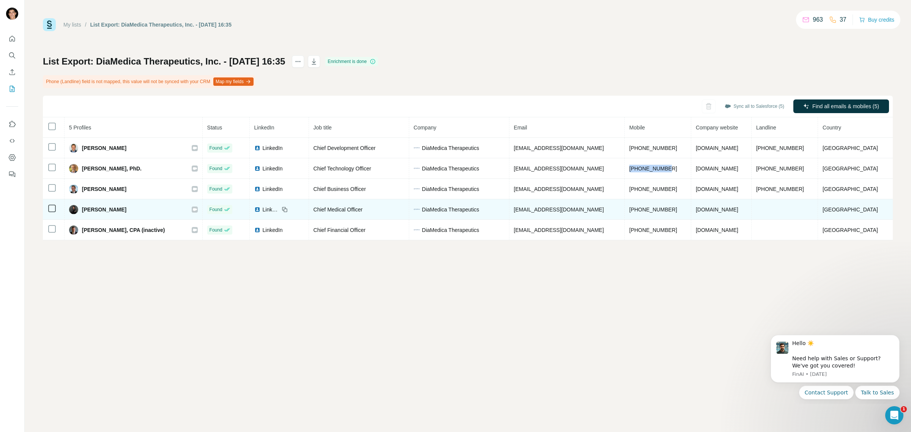
copy span "[PHONE_NUMBER]"
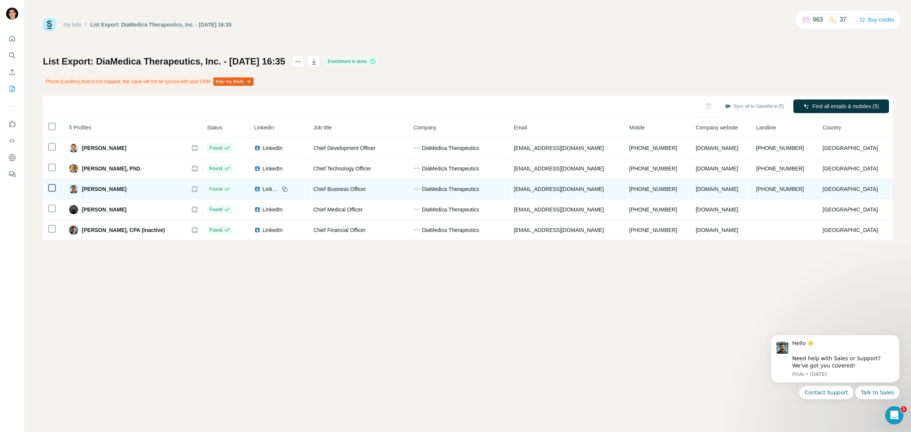
click at [86, 191] on span "[PERSON_NAME]" at bounding box center [104, 189] width 44 height 8
copy div "[PERSON_NAME]"
drag, startPoint x: 521, startPoint y: 191, endPoint x: 599, endPoint y: 190, distance: 77.8
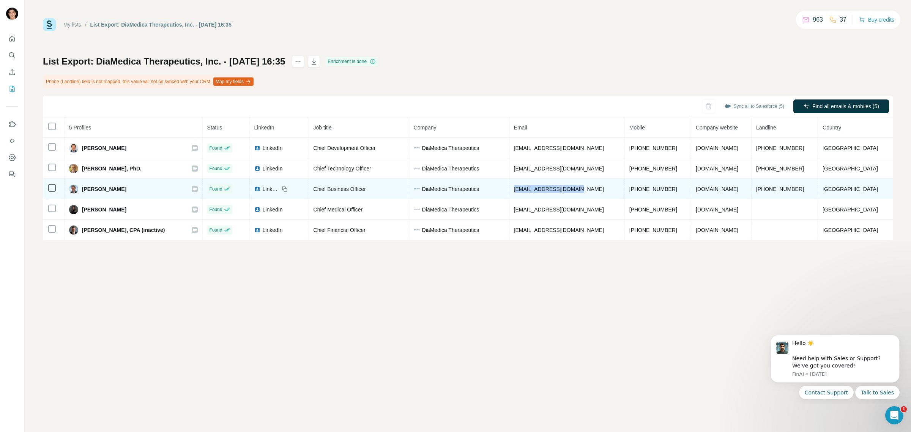
click at [599, 190] on td "[EMAIL_ADDRESS][DOMAIN_NAME]" at bounding box center [566, 189] width 115 height 20
copy span "[EMAIL_ADDRESS][DOMAIN_NAME]"
drag, startPoint x: 628, startPoint y: 190, endPoint x: 670, endPoint y: 194, distance: 41.9
click at [670, 194] on td "[PHONE_NUMBER]" at bounding box center [658, 189] width 66 height 20
copy span "[PHONE_NUMBER]"
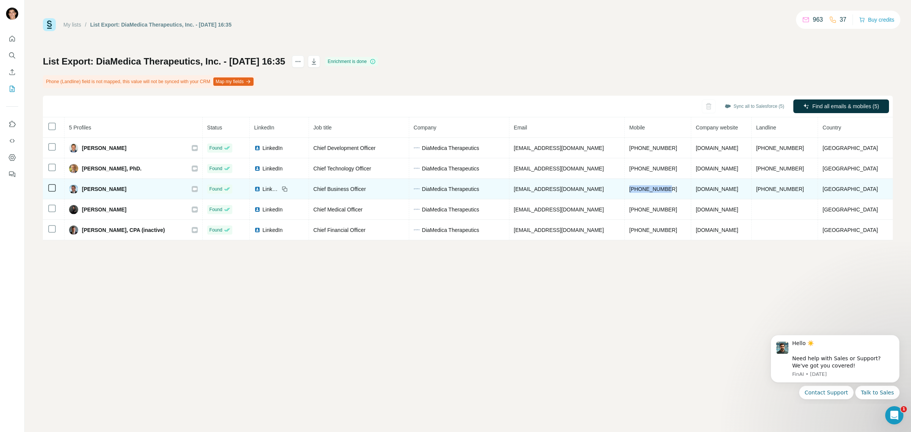
drag, startPoint x: 766, startPoint y: 190, endPoint x: 813, endPoint y: 190, distance: 46.7
click at [813, 190] on td "[PHONE_NUMBER]" at bounding box center [784, 189] width 66 height 20
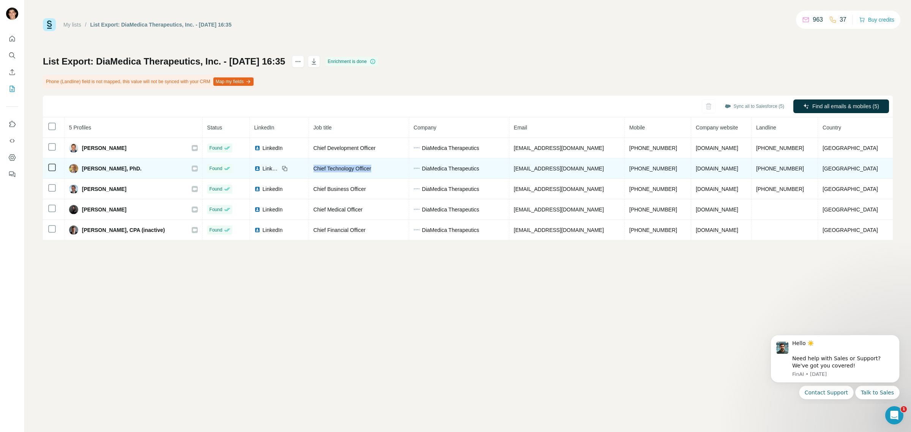
drag, startPoint x: 321, startPoint y: 170, endPoint x: 395, endPoint y: 170, distance: 74.0
click at [395, 170] on div "Chief Technology Officer" at bounding box center [358, 169] width 91 height 8
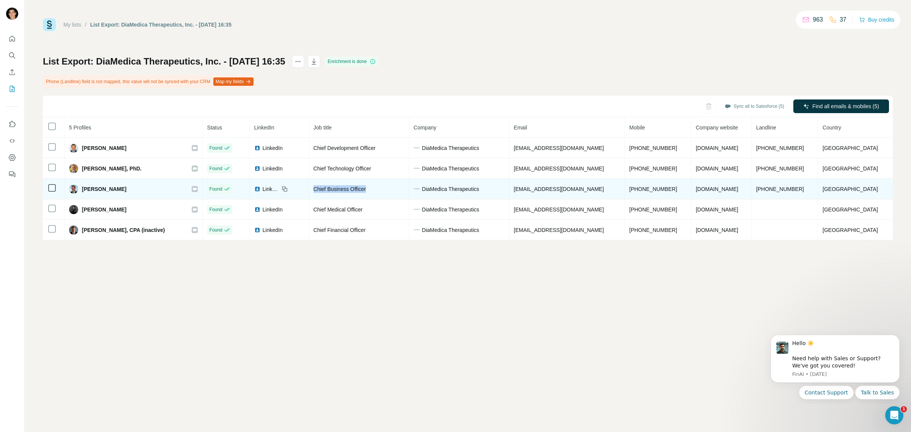
drag, startPoint x: 321, startPoint y: 190, endPoint x: 376, endPoint y: 192, distance: 55.0
click at [366, 192] on span "Chief Business Officer" at bounding box center [339, 189] width 52 height 6
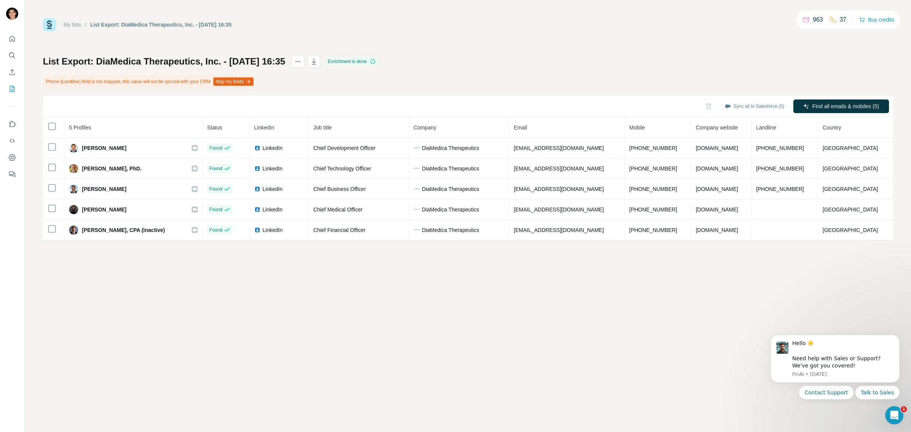
click at [286, 286] on div "My lists / List Export: DiaMedica Therapeutics, Inc. - [DATE] 16:35 963 37 Buy …" at bounding box center [468, 216] width 886 height 432
